Goal: Check status

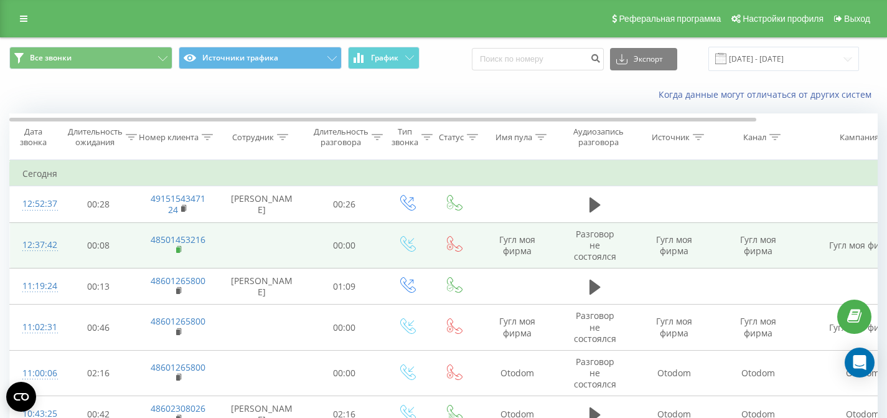
click at [178, 253] on rect at bounding box center [178, 250] width 4 height 6
